Goal: Task Accomplishment & Management: Use online tool/utility

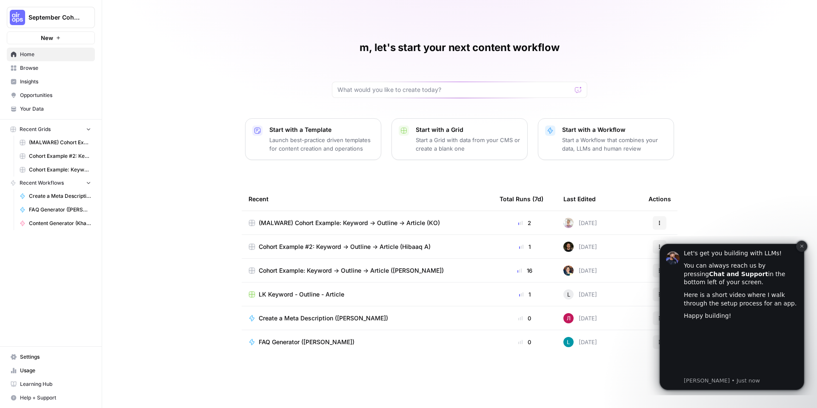
click at [800, 244] on icon "Dismiss notification" at bounding box center [802, 246] width 5 height 5
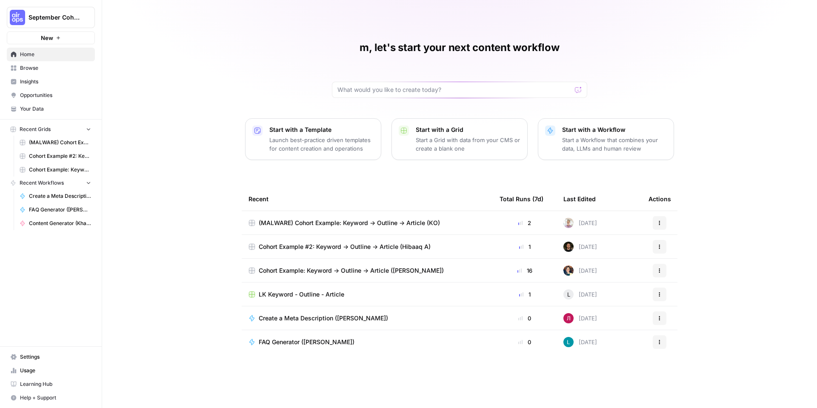
click at [54, 107] on span "Your Data" at bounding box center [55, 109] width 71 height 8
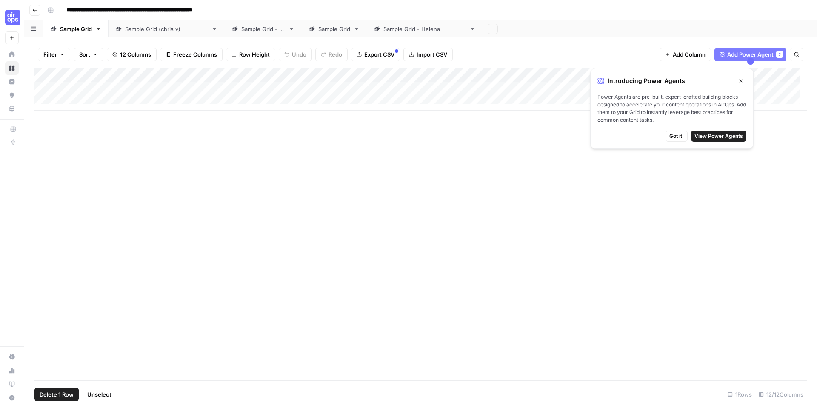
click at [45, 90] on div "Add Column" at bounding box center [420, 89] width 773 height 43
click at [71, 103] on div "Add Column" at bounding box center [420, 89] width 773 height 43
click at [71, 101] on textarea at bounding box center [132, 104] width 136 height 12
click at [76, 146] on div "Add Column" at bounding box center [420, 224] width 773 height 312
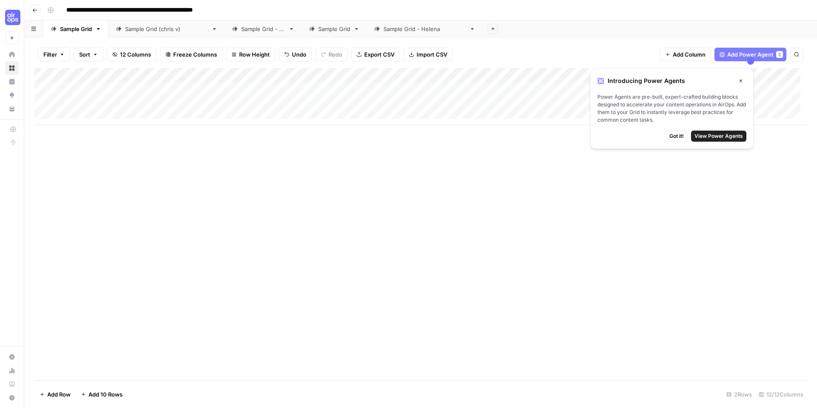
click at [71, 116] on div "Add Column" at bounding box center [420, 96] width 773 height 57
click at [130, 92] on div "Add Column" at bounding box center [420, 104] width 773 height 72
click at [746, 82] on button "Close" at bounding box center [741, 80] width 11 height 11
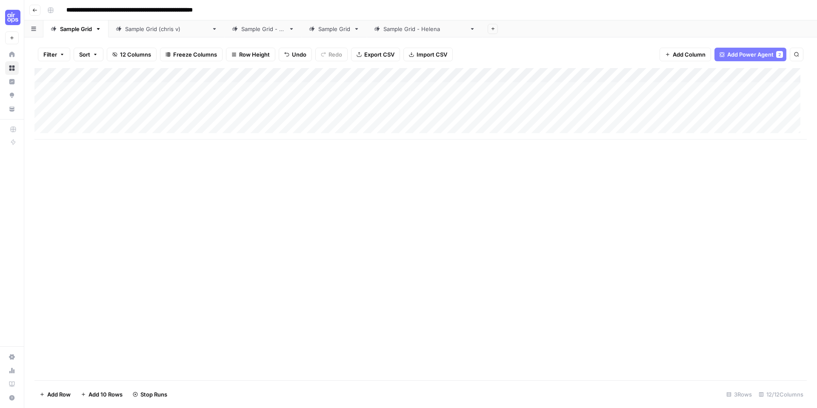
click at [99, 33] on link "Sample Grid" at bounding box center [75, 28] width 65 height 17
click at [99, 29] on icon "button" at bounding box center [98, 29] width 3 height 2
click at [128, 55] on span "Duplicate Sheet" at bounding box center [133, 57] width 41 height 9
click at [499, 31] on div "Sample Grid" at bounding box center [515, 29] width 32 height 9
click at [69, 87] on div "Add Column" at bounding box center [420, 82] width 773 height 28
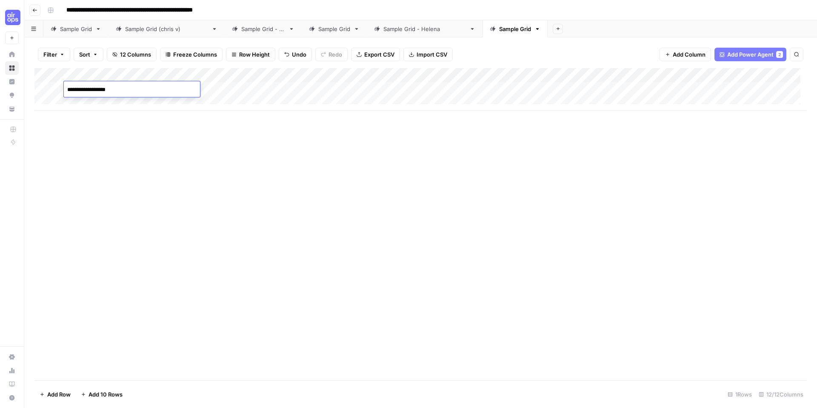
type textarea "**********"
click at [124, 142] on div "Add Column" at bounding box center [420, 224] width 773 height 312
click at [261, 88] on div "Add Column" at bounding box center [420, 89] width 773 height 43
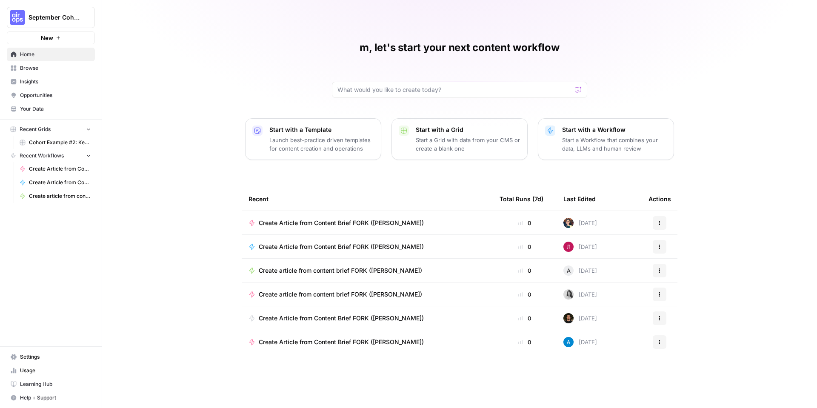
click at [31, 21] on span "September Cohort" at bounding box center [55, 17] width 52 height 9
click at [59, 97] on span "Log Out" at bounding box center [80, 96] width 117 height 9
